Goal: Transaction & Acquisition: Purchase product/service

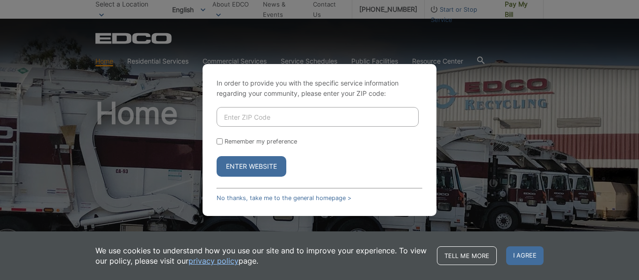
click at [233, 117] on input "Enter ZIP Code" at bounding box center [318, 117] width 202 height 20
type input "92078"
click at [221, 140] on input "Remember my preference" at bounding box center [220, 141] width 6 height 6
checkbox input "true"
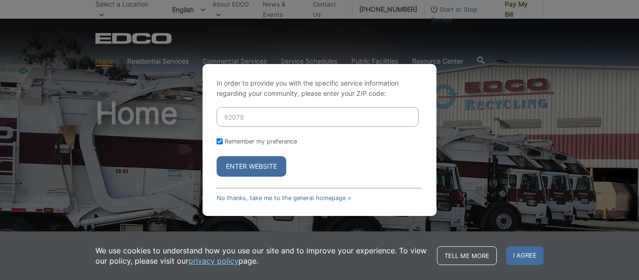
click at [254, 164] on button "Enter Website" at bounding box center [252, 166] width 70 height 21
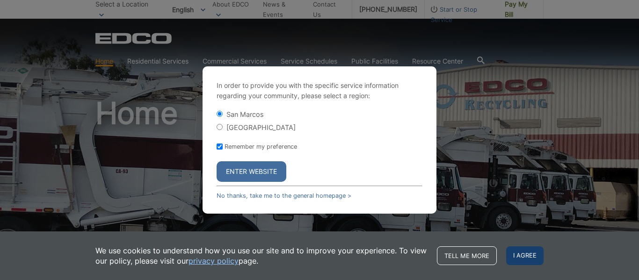
click at [519, 253] on span "I agree" at bounding box center [524, 256] width 37 height 19
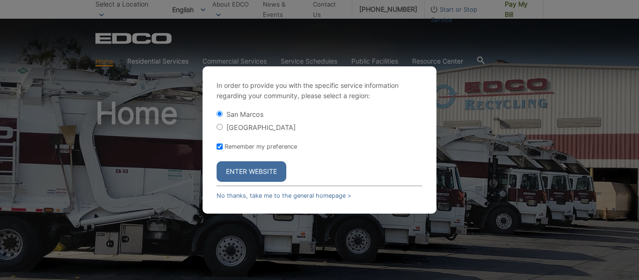
click at [489, 130] on div "In order to provide you with the specific service information regarding your co…" at bounding box center [319, 140] width 639 height 280
click at [253, 168] on button "Enter Website" at bounding box center [252, 171] width 70 height 21
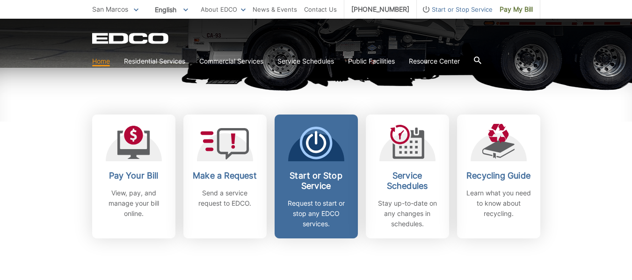
scroll to position [234, 0]
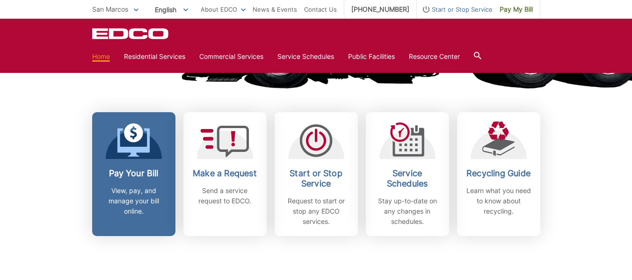
click at [138, 179] on div "Pay Your Bill View, pay, and manage your bill online." at bounding box center [133, 192] width 69 height 48
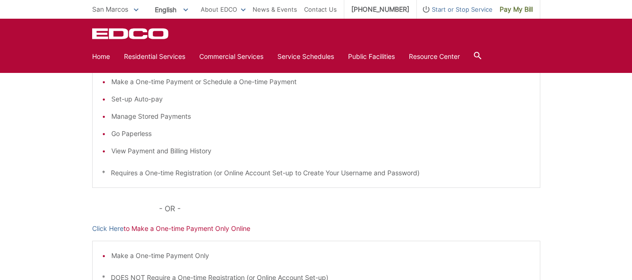
scroll to position [281, 0]
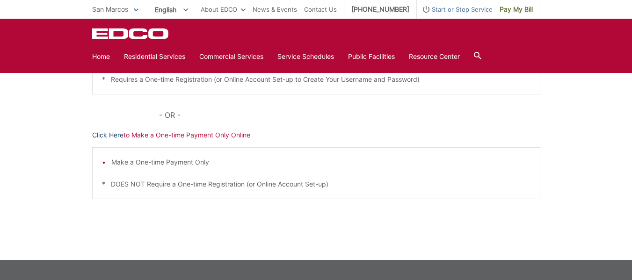
click at [103, 132] on link "Click Here" at bounding box center [107, 135] width 31 height 10
